Goal: Download file/media

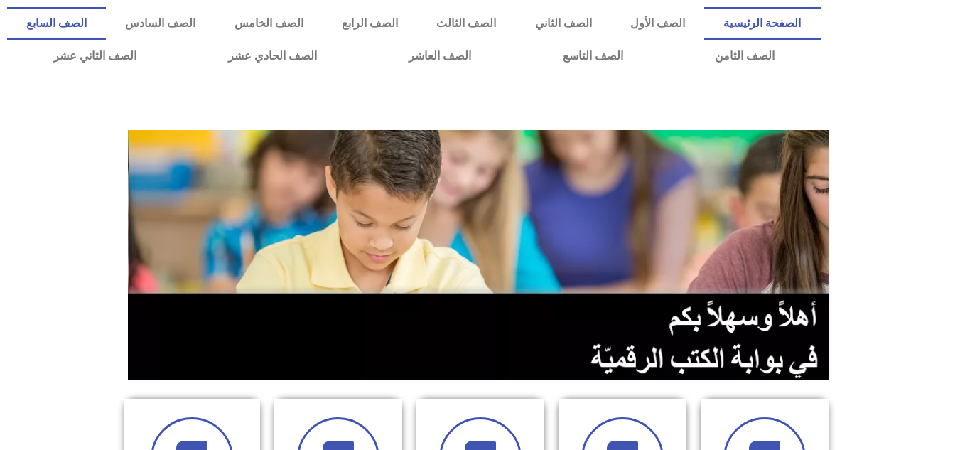
click at [106, 22] on link "الصف السابع" at bounding box center [56, 23] width 99 height 33
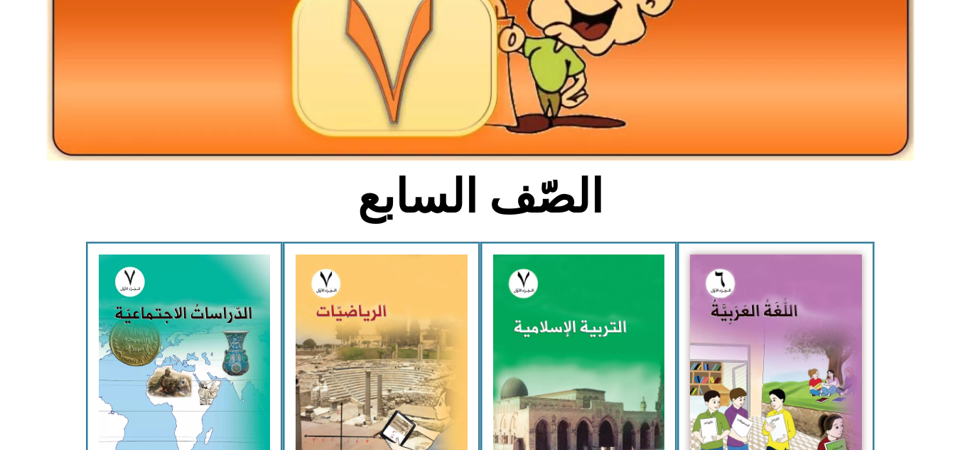
scroll to position [247, 0]
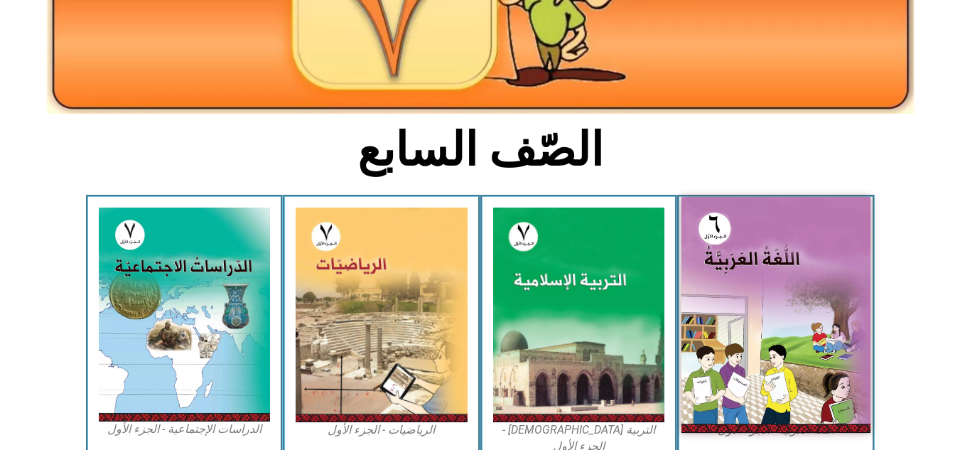
click at [785, 281] on img at bounding box center [776, 315] width 189 height 236
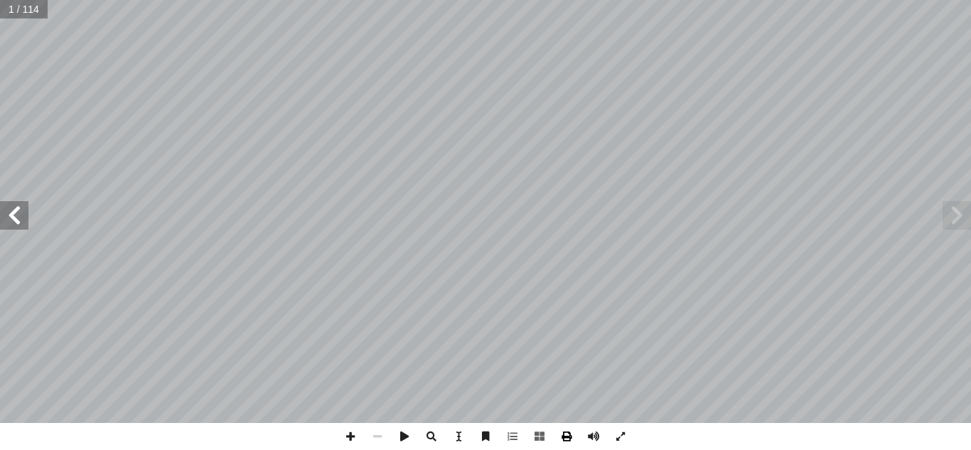
click at [563, 438] on span at bounding box center [566, 436] width 27 height 27
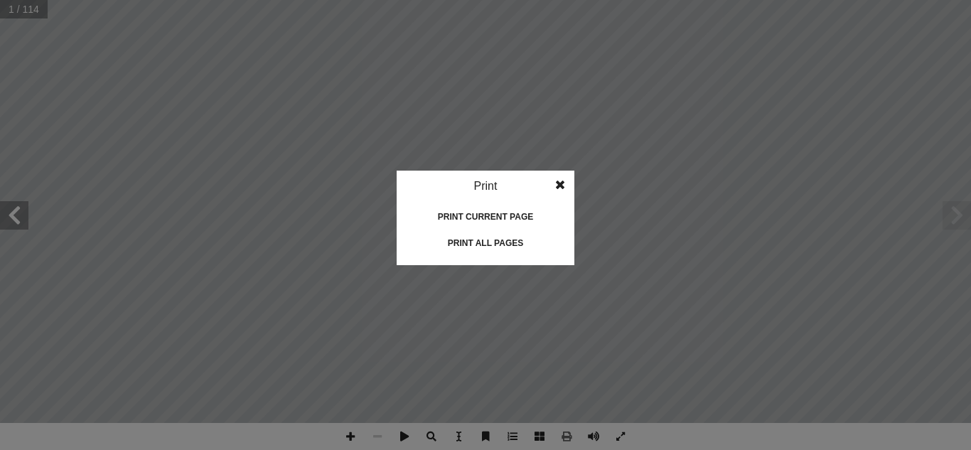
click at [490, 247] on div "Print all pages" at bounding box center [485, 243] width 142 height 23
